Goal: Task Accomplishment & Management: Manage account settings

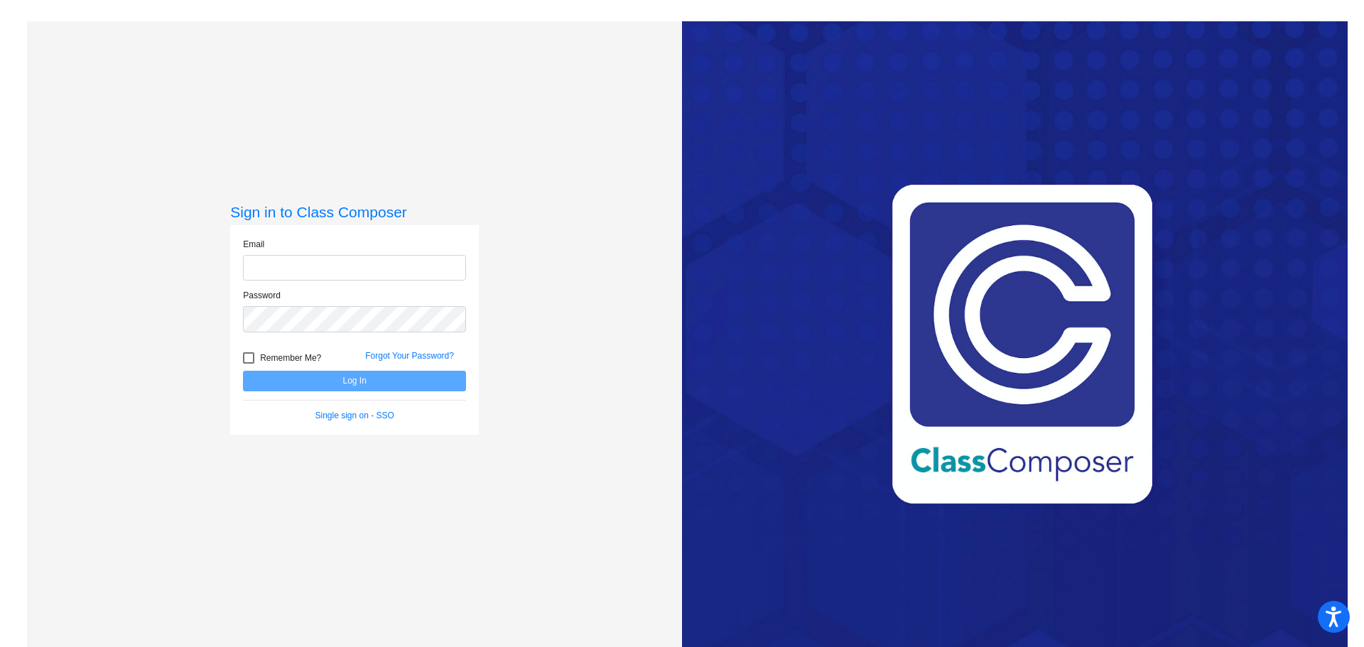
type input "[PERSON_NAME][EMAIL_ADDRESS][DOMAIN_NAME]"
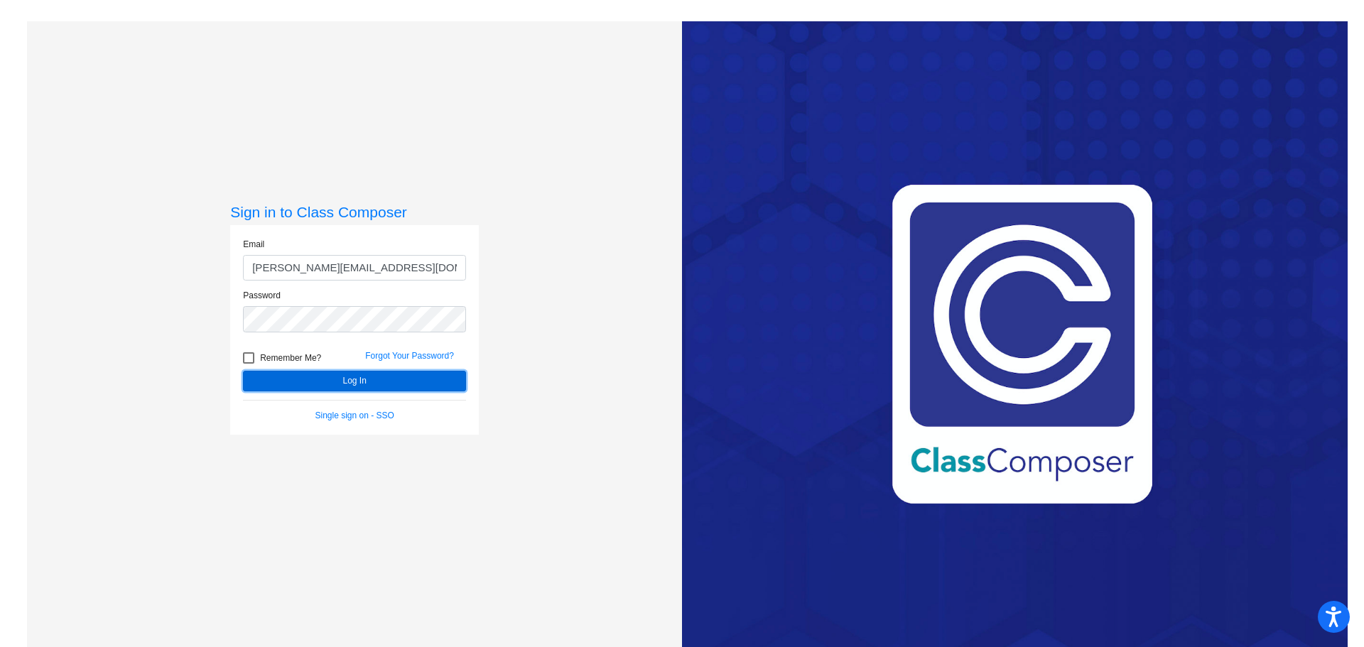
click at [369, 385] on button "Log In" at bounding box center [354, 381] width 223 height 21
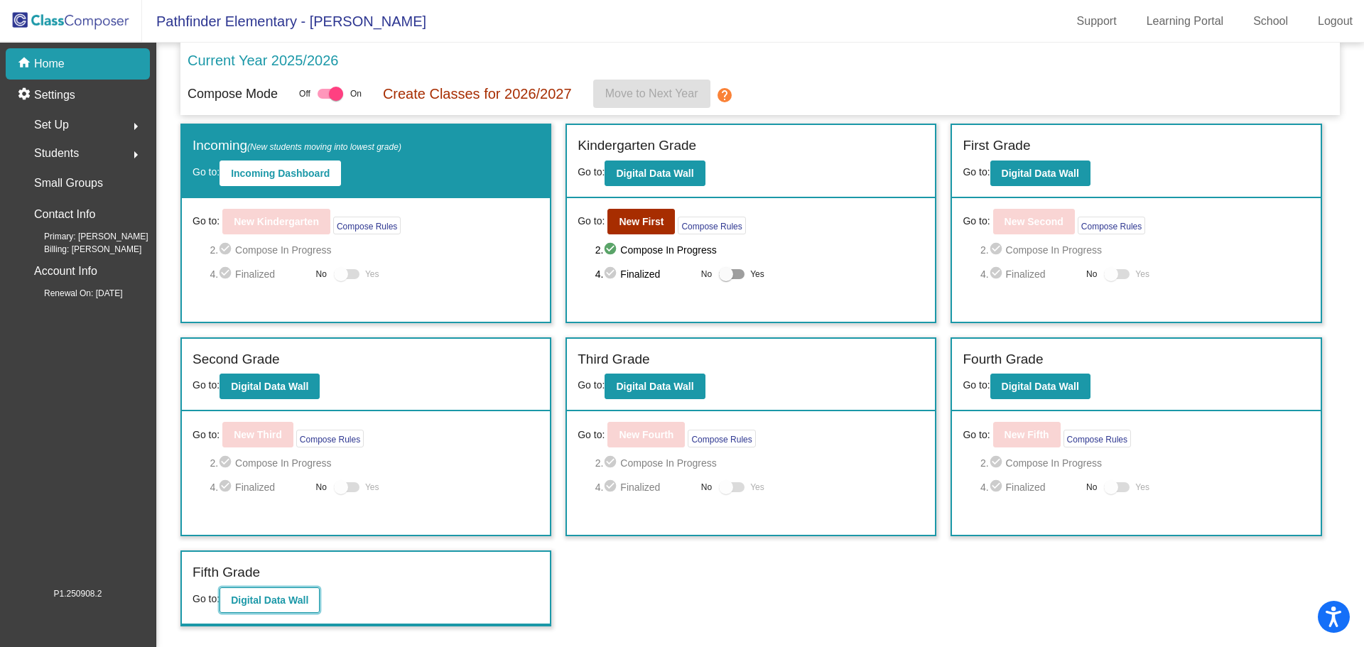
click at [270, 607] on button "Digital Data Wall" at bounding box center [270, 601] width 100 height 26
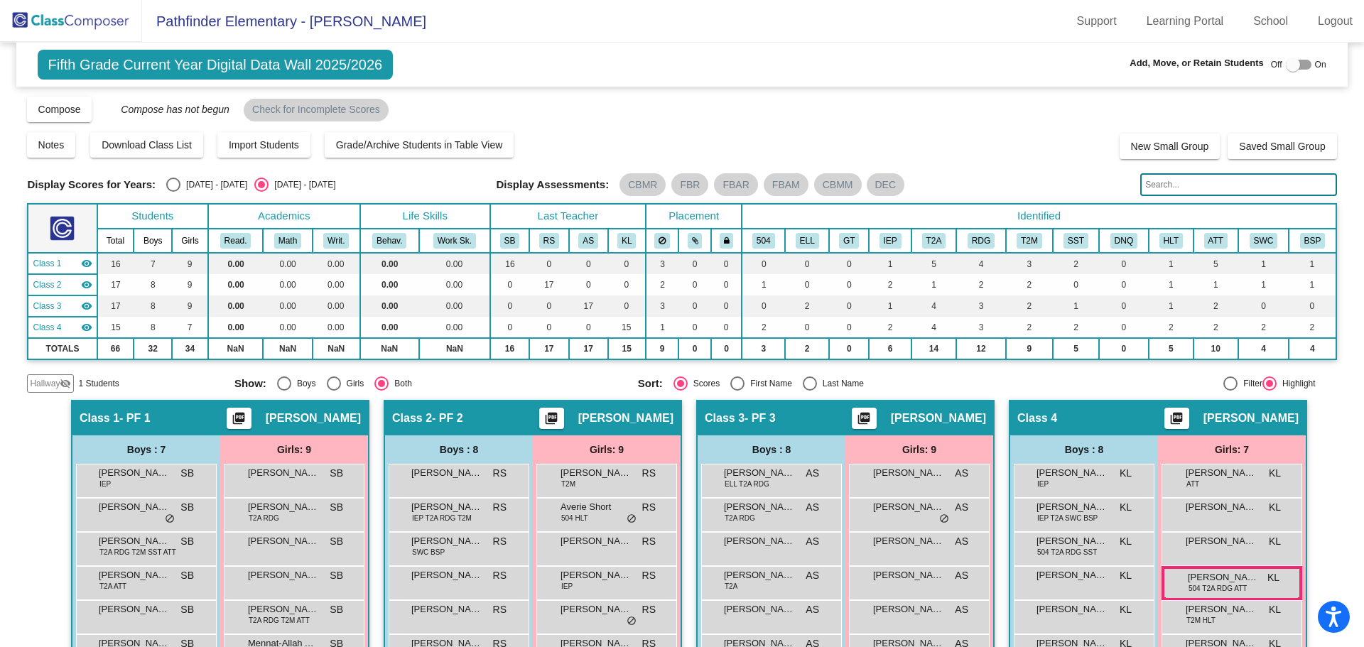
scroll to position [71, 0]
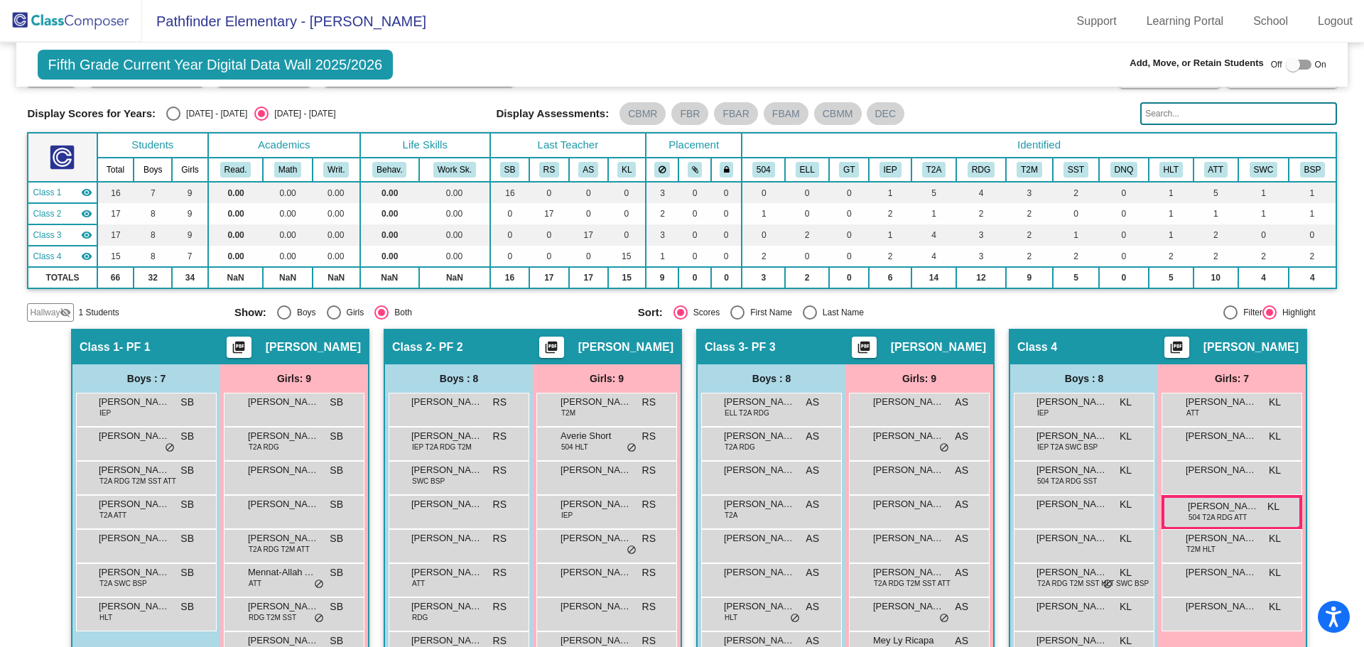
click at [1203, 117] on input "text" at bounding box center [1238, 113] width 196 height 23
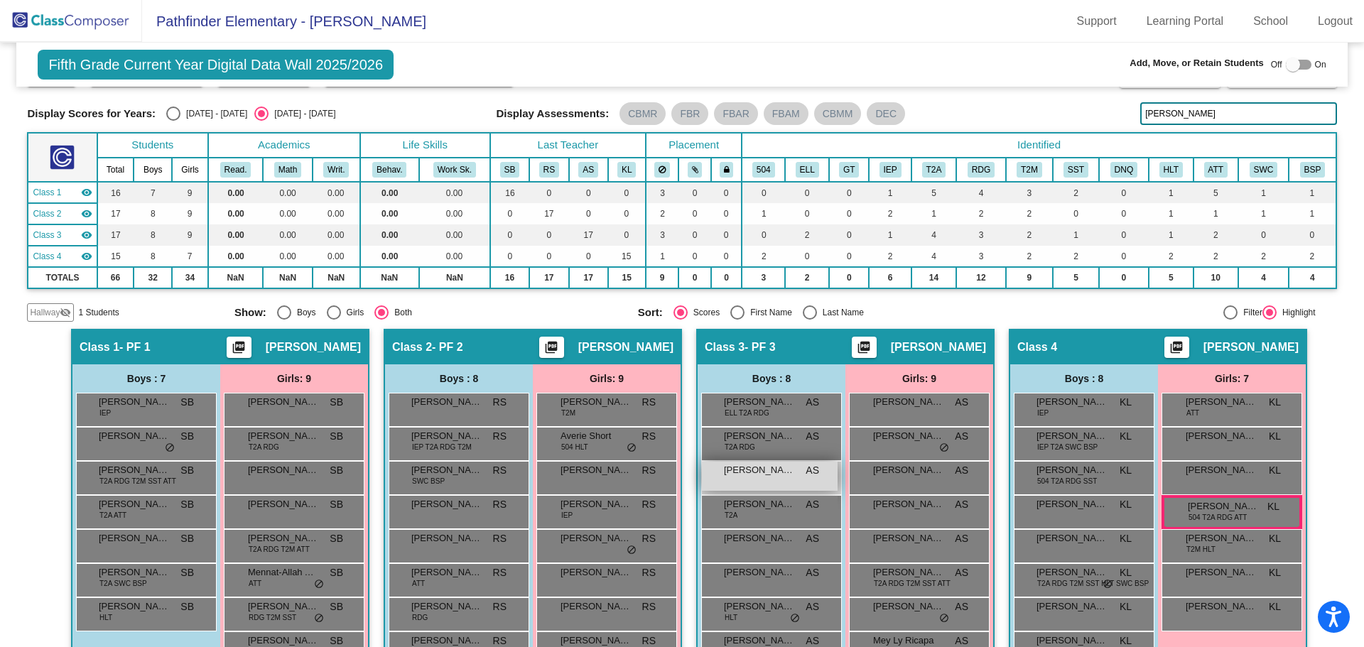
type input "[PERSON_NAME]"
click at [739, 485] on div "[PERSON_NAME] AS lock do_not_disturb_alt" at bounding box center [770, 476] width 136 height 29
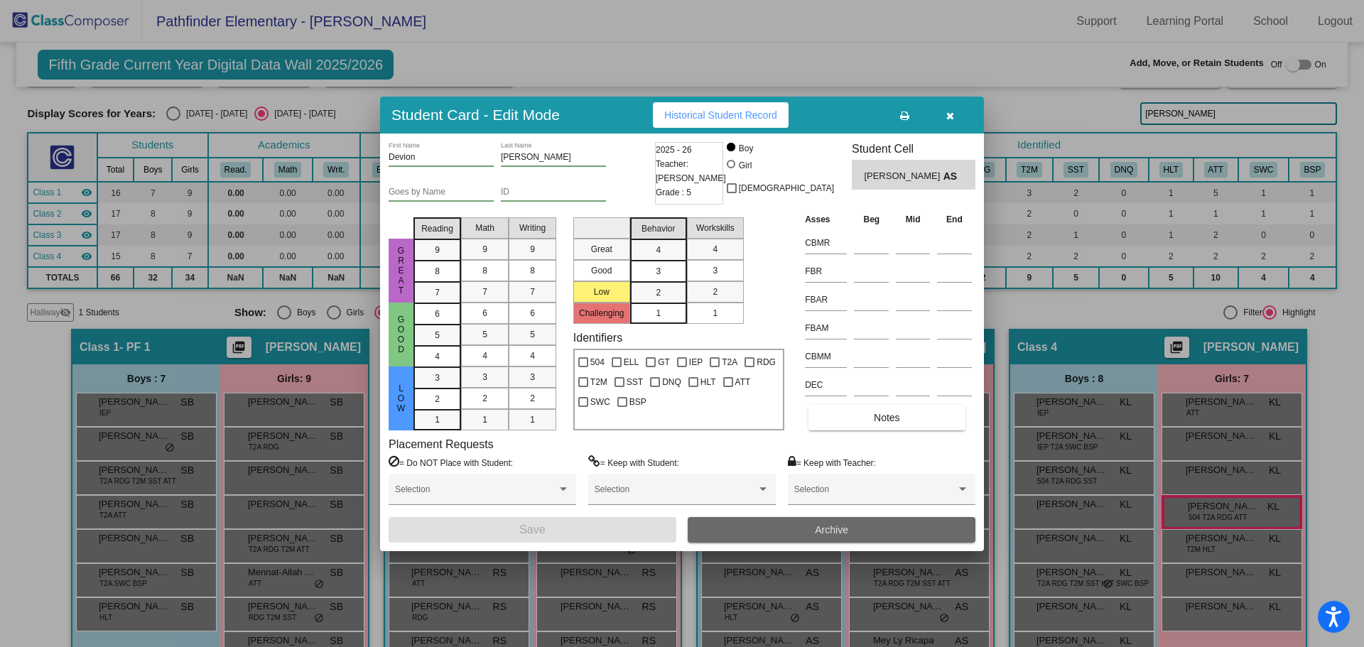
click at [870, 532] on button "Archive" at bounding box center [832, 530] width 288 height 26
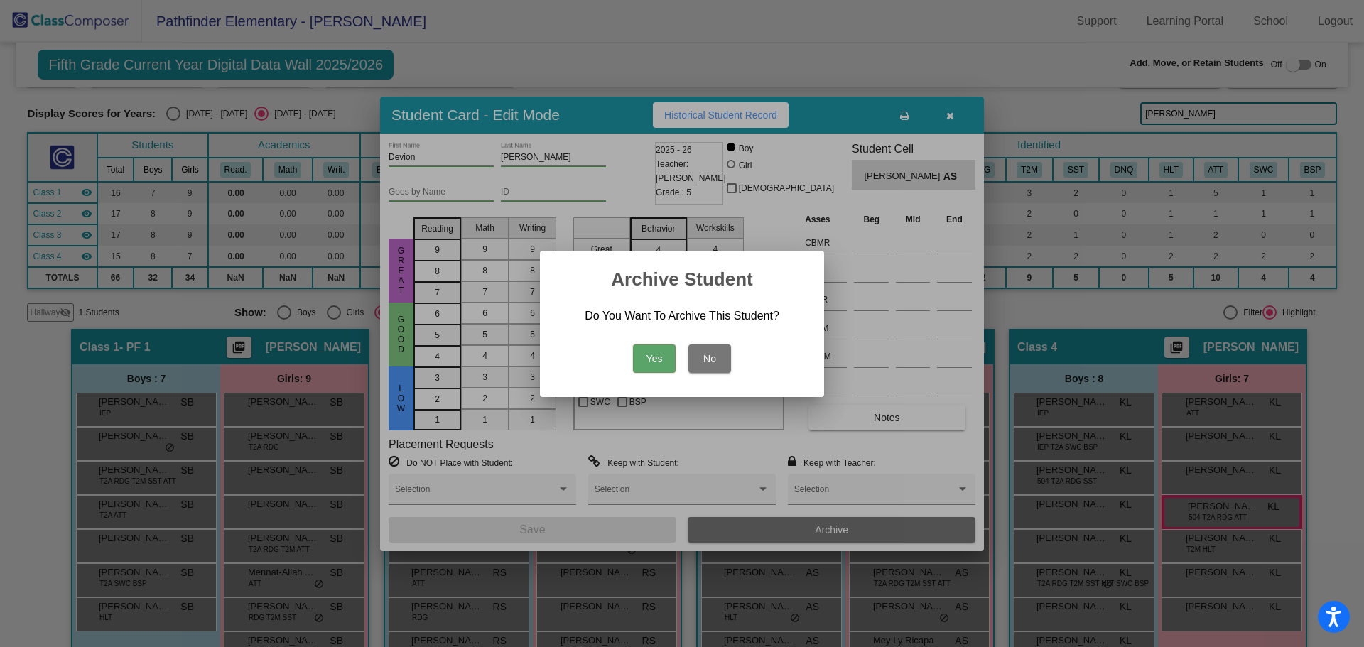
click at [669, 355] on button "Yes" at bounding box center [654, 359] width 43 height 28
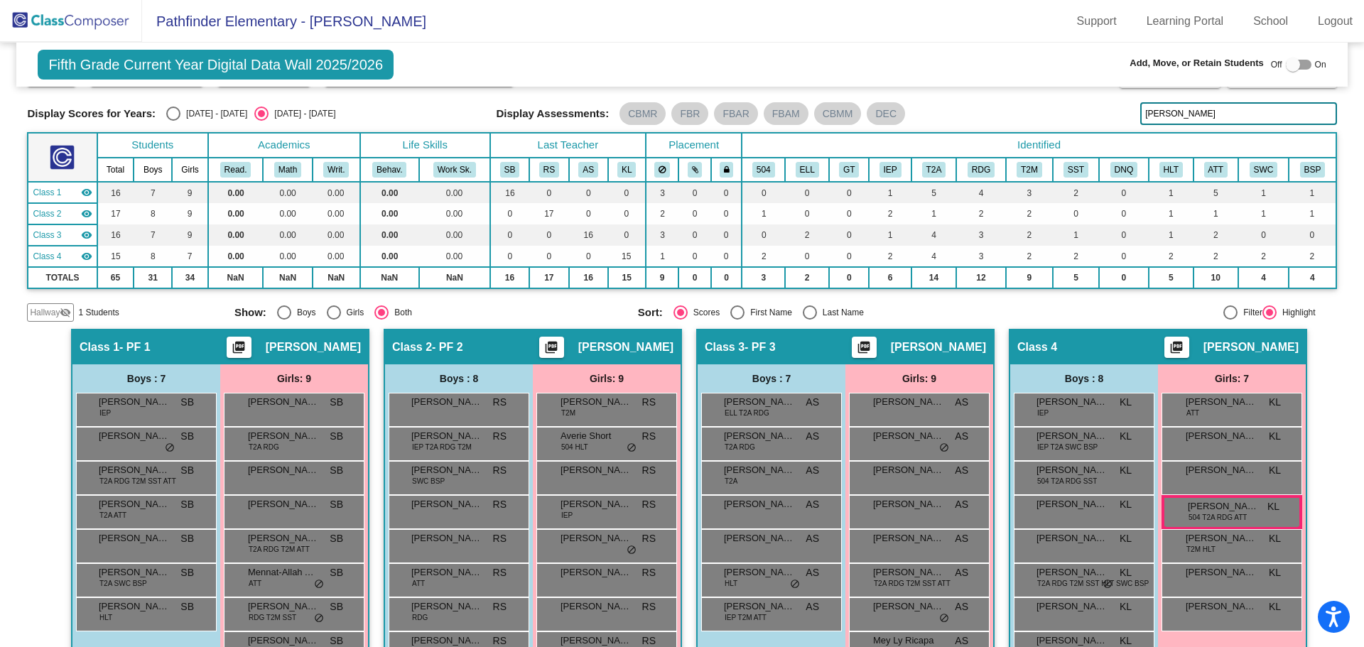
click at [678, 45] on div "Fifth Grade Current Year Digital Data Wall 2025/2026 Add, Move, or Retain Stude…" at bounding box center [681, 65] width 1331 height 44
